Goal: Task Accomplishment & Management: Use online tool/utility

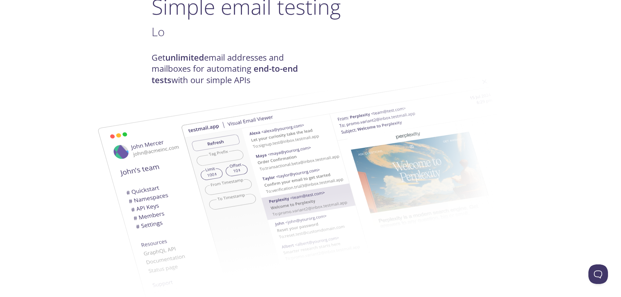
scroll to position [65, 0]
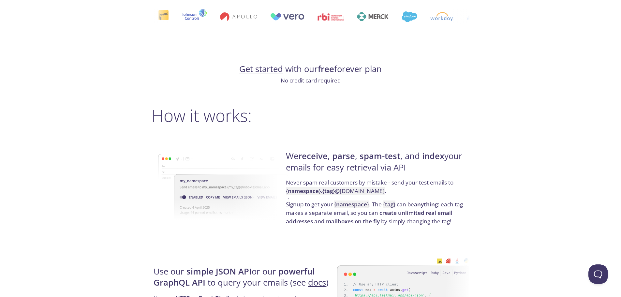
scroll to position [0, 0]
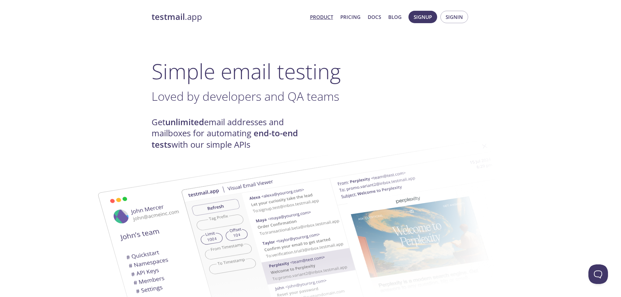
drag, startPoint x: 83, startPoint y: 145, endPoint x: 61, endPoint y: 28, distance: 118.9
click at [349, 17] on link "Pricing" at bounding box center [350, 17] width 20 height 8
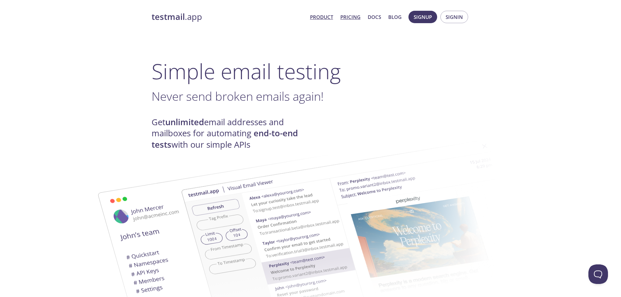
click at [351, 19] on link "Pricing" at bounding box center [350, 17] width 20 height 8
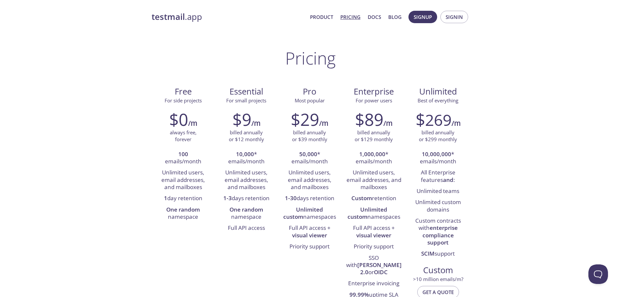
drag, startPoint x: 284, startPoint y: 13, endPoint x: 273, endPoint y: 12, distance: 11.5
click at [273, 12] on link "testmail .app" at bounding box center [227, 16] width 153 height 11
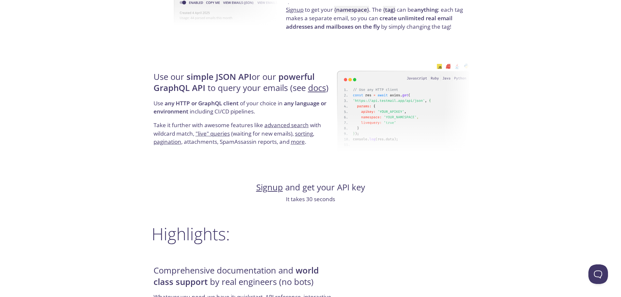
scroll to position [586, 0]
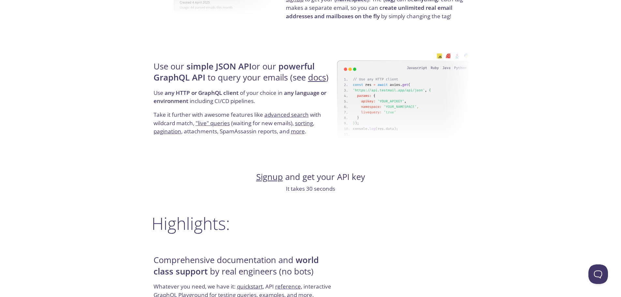
click at [275, 178] on link "Signup" at bounding box center [269, 176] width 27 height 11
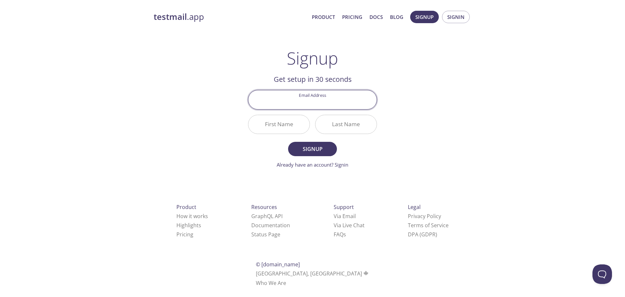
click at [314, 99] on input "Email Address" at bounding box center [313, 99] width 128 height 19
type input "thomas.jones21@admiralgroup.co.uk"
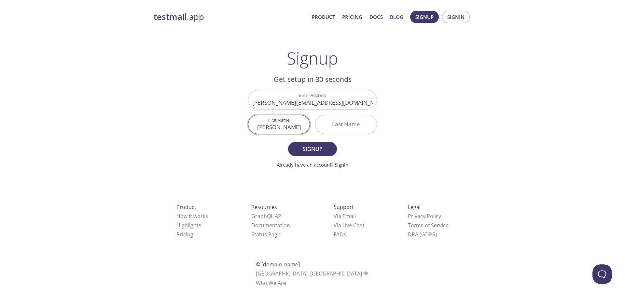
type input "Tom"
type input "Jones"
click at [317, 147] on span "Signup" at bounding box center [312, 148] width 35 height 9
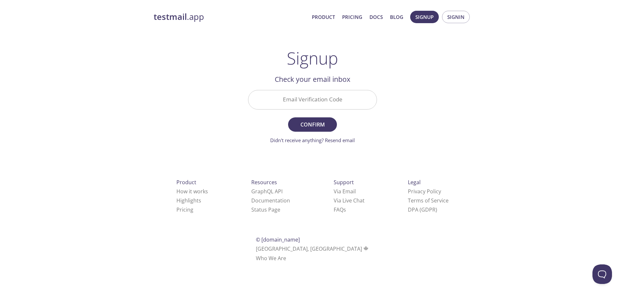
click at [330, 100] on input "Email Verification Code" at bounding box center [313, 99] width 128 height 19
paste input "VM6YSLB"
type input "VM6YSLB"
click at [316, 122] on span "Confirm" at bounding box center [312, 124] width 35 height 9
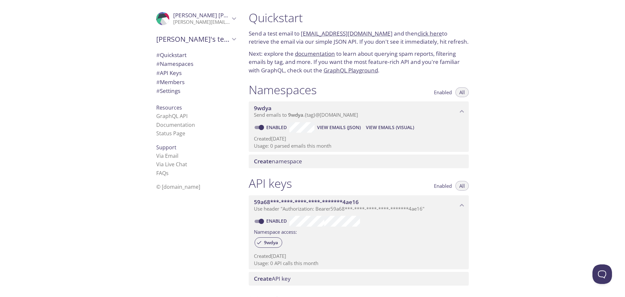
click at [295, 162] on span "Create namespace" at bounding box center [278, 160] width 48 height 7
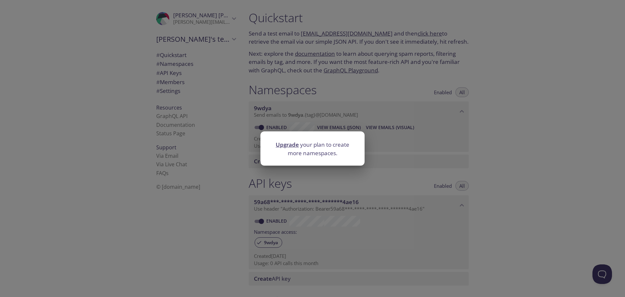
click at [523, 160] on div "Upgrade your plan to create more namespaces." at bounding box center [312, 148] width 625 height 297
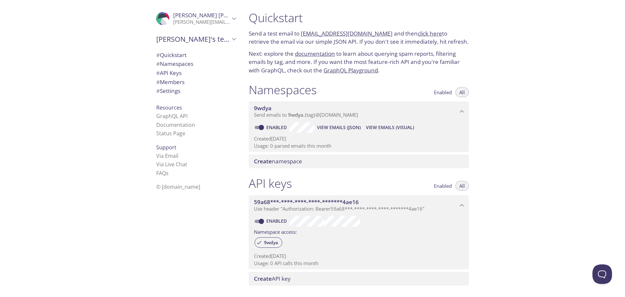
drag, startPoint x: 534, startPoint y: 159, endPoint x: 530, endPoint y: 148, distance: 12.1
click at [530, 148] on div "Quickstart Send a test email to 9wdya.test@inbox.testmail.app and then click he…" at bounding box center [435, 148] width 382 height 297
drag, startPoint x: 529, startPoint y: 146, endPoint x: 525, endPoint y: 138, distance: 9.2
click at [525, 138] on div "Quickstart Send a test email to 9wdya.test@inbox.testmail.app and then click he…" at bounding box center [435, 148] width 382 height 297
drag, startPoint x: 523, startPoint y: 136, endPoint x: 520, endPoint y: 132, distance: 5.3
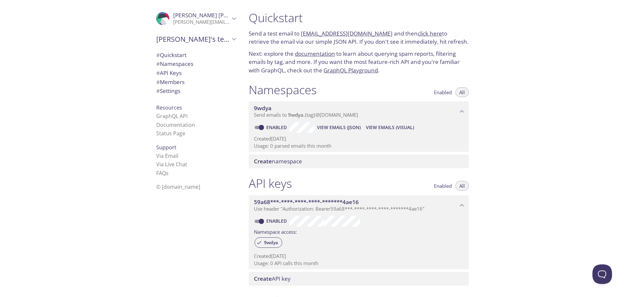
click at [520, 132] on div "Quickstart Send a test email to 9wdya.test@inbox.testmail.app and then click he…" at bounding box center [435, 148] width 382 height 297
drag, startPoint x: 520, startPoint y: 132, endPoint x: 518, endPoint y: 126, distance: 5.7
click at [518, 126] on div "Quickstart Send a test email to 9wdya.test@inbox.testmail.app and then click he…" at bounding box center [435, 148] width 382 height 297
drag, startPoint x: 540, startPoint y: 107, endPoint x: 529, endPoint y: 86, distance: 23.8
click at [529, 86] on div "Quickstart Send a test email to 9wdya.test@inbox.testmail.app and then click he…" at bounding box center [435, 148] width 382 height 297
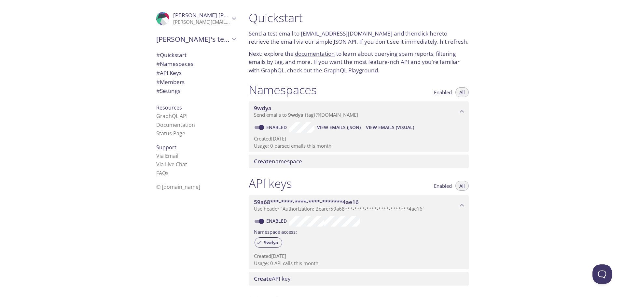
click at [463, 111] on icon "9wdya namespace" at bounding box center [462, 111] width 4 height 3
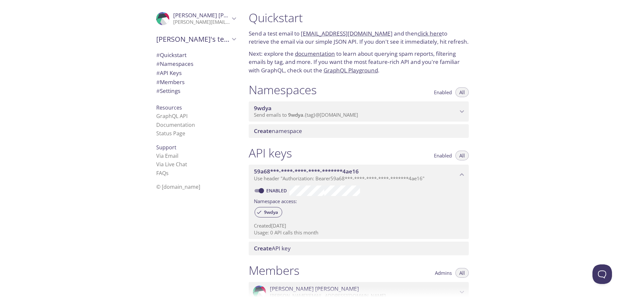
click at [463, 111] on icon "9wdya namespace" at bounding box center [462, 111] width 8 height 8
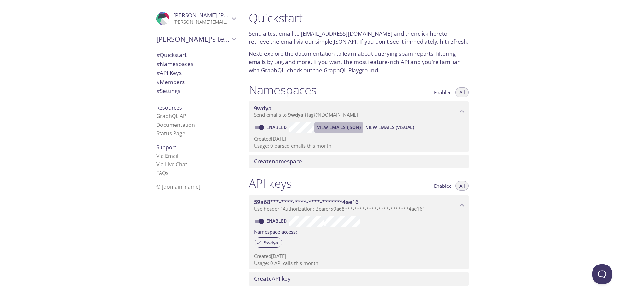
click at [337, 127] on span "View Emails (JSON)" at bounding box center [339, 127] width 44 height 8
drag, startPoint x: 97, startPoint y: 80, endPoint x: 84, endPoint y: 72, distance: 15.0
click at [84, 72] on div ".cls-1 { fill: #6d5ca8; } .cls-2 { fill: #3fc191; } .cls-3 { fill: #3b4752; } .…" at bounding box center [122, 148] width 244 height 297
drag, startPoint x: 84, startPoint y: 72, endPoint x: 79, endPoint y: 63, distance: 10.7
click at [79, 63] on div ".cls-1 { fill: #6d5ca8; } .cls-2 { fill: #3fc191; } .cls-3 { fill: #3b4752; } .…" at bounding box center [122, 148] width 244 height 297
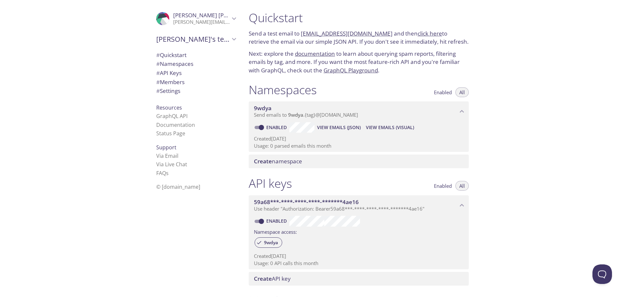
drag, startPoint x: 120, startPoint y: 92, endPoint x: 95, endPoint y: 80, distance: 27.3
click at [95, 80] on div ".cls-1 { fill: #6d5ca8; } .cls-2 { fill: #3fc191; } .cls-3 { fill: #3b4752; } .…" at bounding box center [122, 148] width 244 height 297
drag, startPoint x: 94, startPoint y: 80, endPoint x: 88, endPoint y: 71, distance: 10.9
click at [88, 71] on div ".cls-1 { fill: #6d5ca8; } .cls-2 { fill: #3fc191; } .cls-3 { fill: #3b4752; } .…" at bounding box center [122, 148] width 244 height 297
drag, startPoint x: 85, startPoint y: 68, endPoint x: 74, endPoint y: 63, distance: 12.0
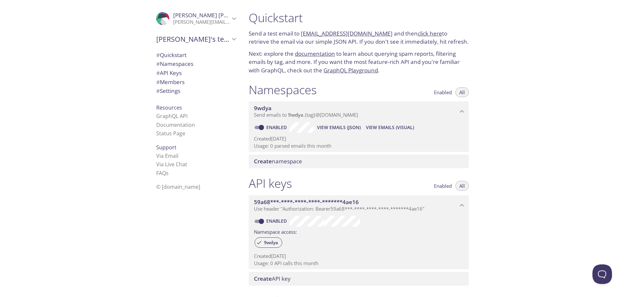
click at [74, 63] on div ".cls-1 { fill: #6d5ca8; } .cls-2 { fill: #3fc191; } .cls-3 { fill: #3b4752; } .…" at bounding box center [122, 148] width 244 height 297
click at [274, 242] on span "9wdya" at bounding box center [271, 242] width 22 height 6
click at [260, 241] on icon at bounding box center [259, 242] width 6 height 6
click at [214, 245] on div ".cls-1 { fill: #6d5ca8; } .cls-2 { fill: #3fc191; } .cls-3 { fill: #3b4752; } .…" at bounding box center [195, 148] width 98 height 297
click at [181, 64] on span "# Namespaces" at bounding box center [174, 63] width 37 height 7
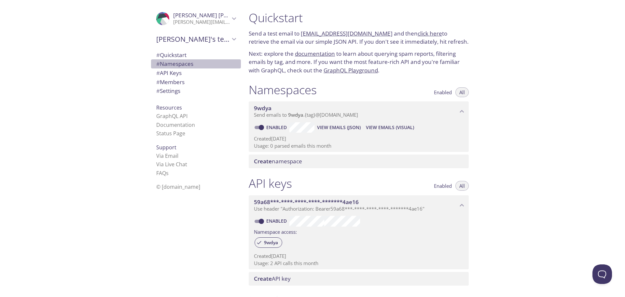
scroll to position [1, 0]
click at [176, 91] on span "# Settings" at bounding box center [168, 90] width 24 height 7
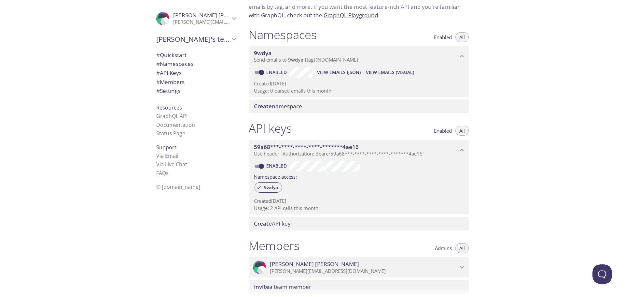
scroll to position [65, 0]
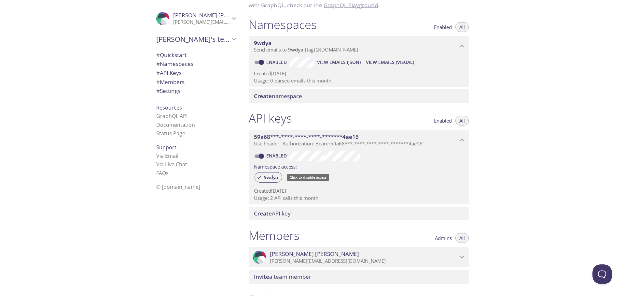
drag, startPoint x: 270, startPoint y: 175, endPoint x: 245, endPoint y: 190, distance: 28.9
click at [235, 198] on div ".cls-1 { fill: #6d5ca8; } .cls-2 { fill: #3fc191; } .cls-3 { fill: #3b4752; } .…" at bounding box center [195, 148] width 98 height 297
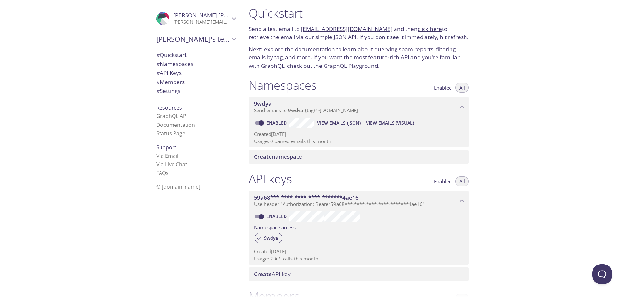
scroll to position [0, 0]
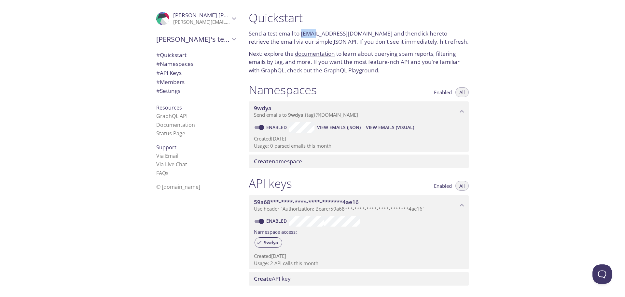
drag, startPoint x: 301, startPoint y: 33, endPoint x: 317, endPoint y: 34, distance: 16.0
click at [317, 34] on p "Send a test email to 9wdya.test@inbox.testmail.app and then click here to retri…" at bounding box center [359, 37] width 220 height 17
copy link "9wdya"
